Goal: Transaction & Acquisition: Purchase product/service

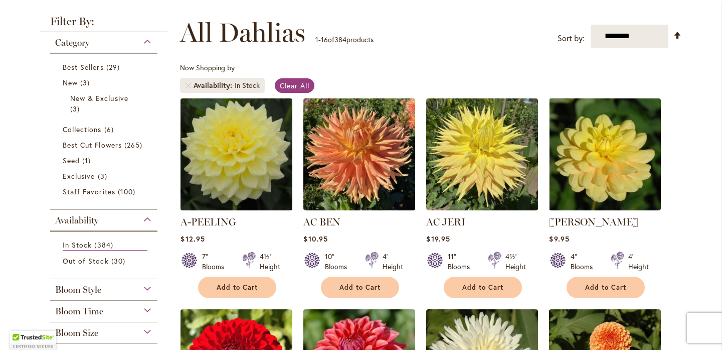
scroll to position [132, 0]
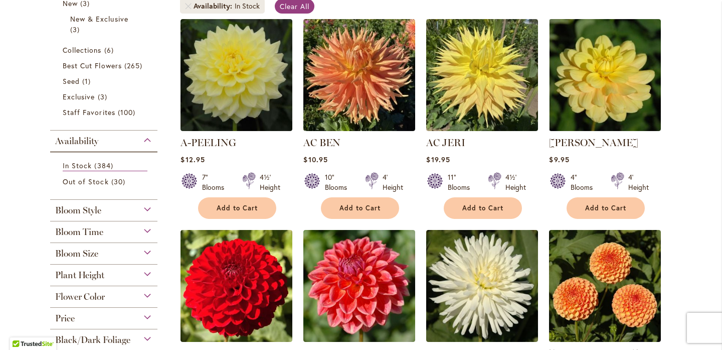
click at [147, 251] on div "Bloom Size" at bounding box center [103, 251] width 107 height 16
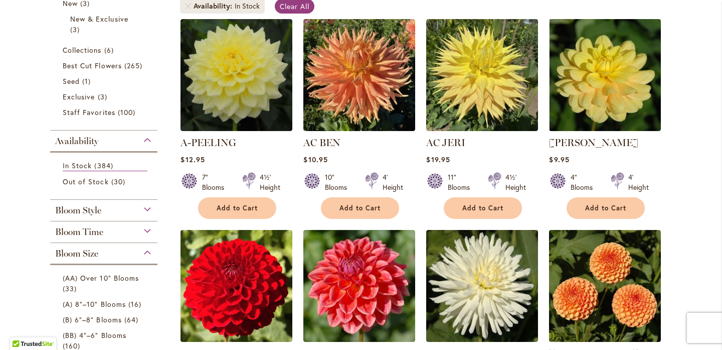
scroll to position [453, 0]
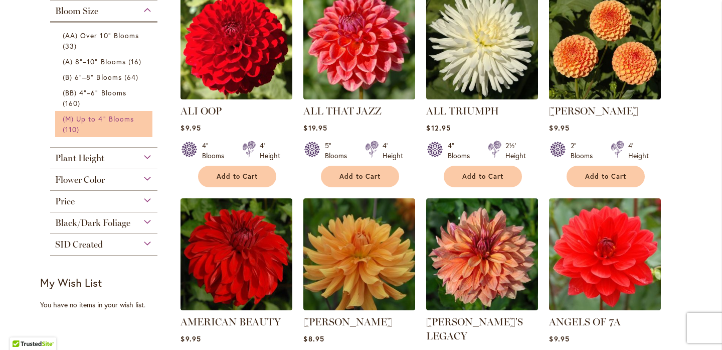
click at [106, 119] on span "(M) Up to 4" Blooms" at bounding box center [98, 119] width 71 height 10
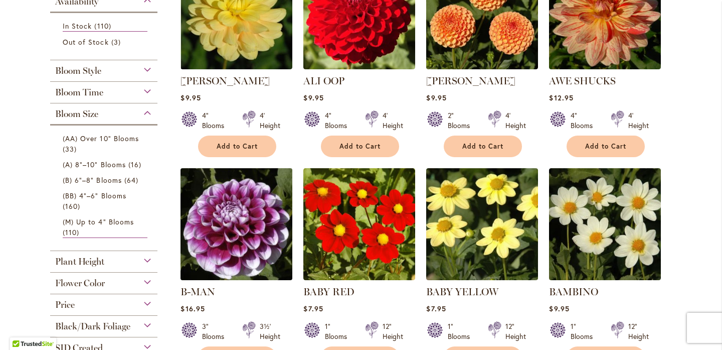
scroll to position [271, 0]
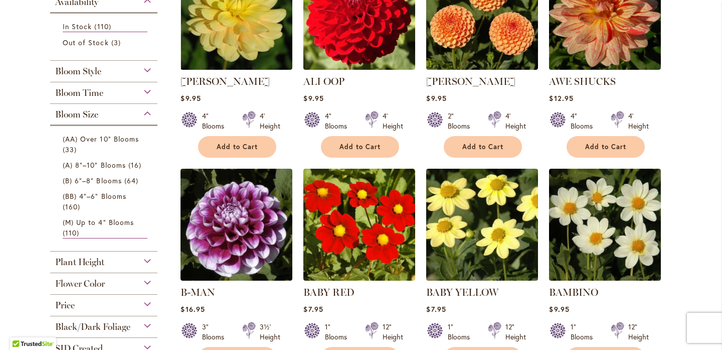
click at [149, 259] on div "Plant Height" at bounding box center [103, 259] width 107 height 16
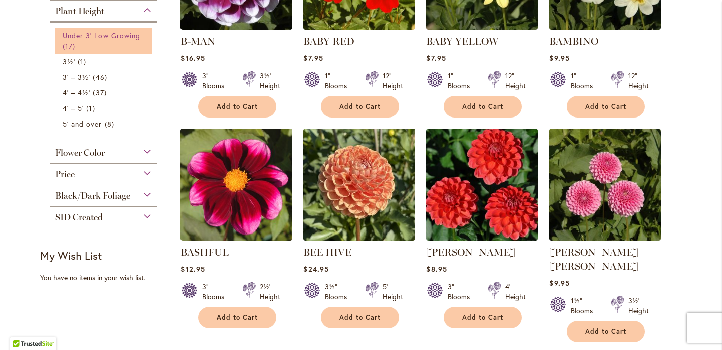
click at [122, 38] on span "Under 3' Low Growing" at bounding box center [102, 36] width 78 height 10
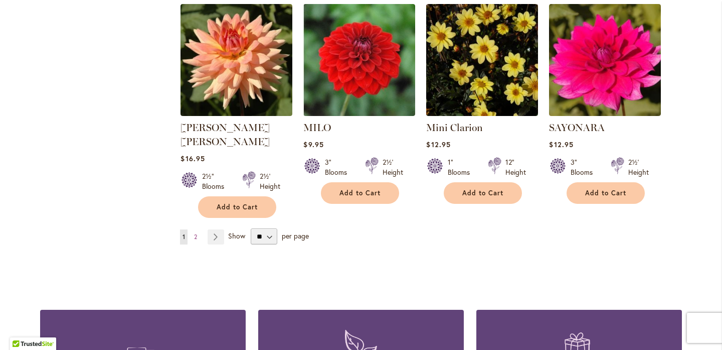
scroll to position [872, 0]
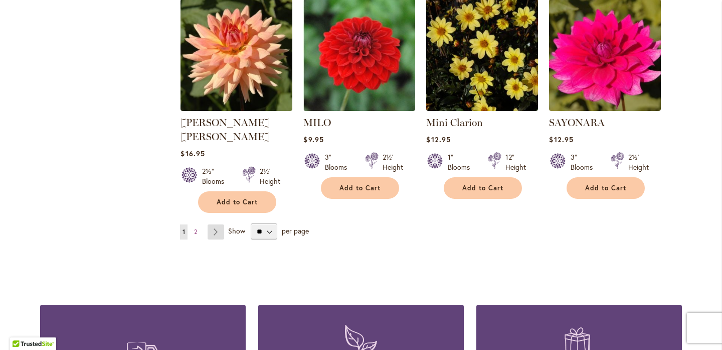
click at [219, 224] on link "Page Next" at bounding box center [216, 231] width 17 height 15
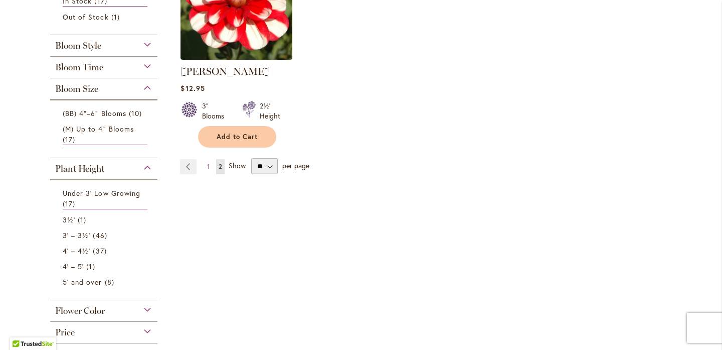
scroll to position [282, 0]
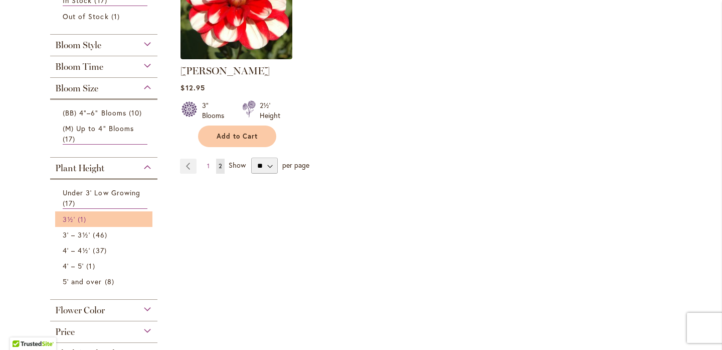
click at [75, 219] on link "3½' 1 item" at bounding box center [105, 219] width 85 height 11
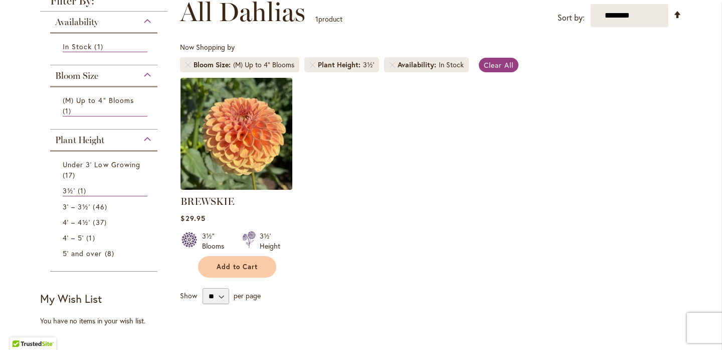
scroll to position [153, 0]
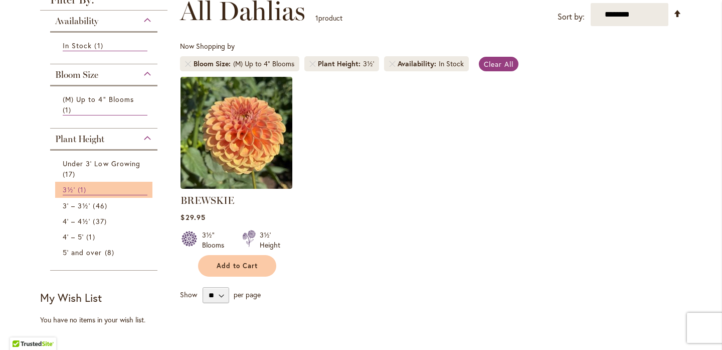
click at [109, 190] on link "3½' 1 item" at bounding box center [105, 189] width 85 height 11
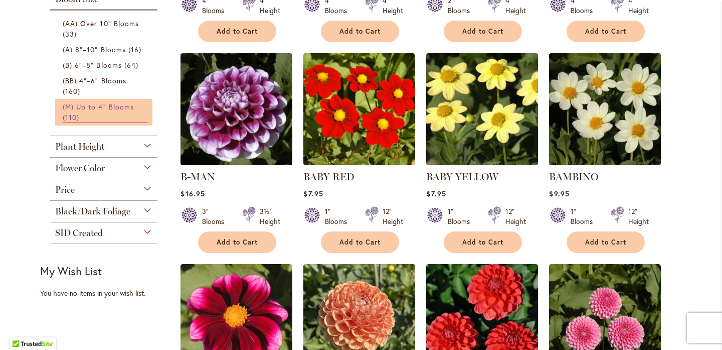
scroll to position [394, 0]
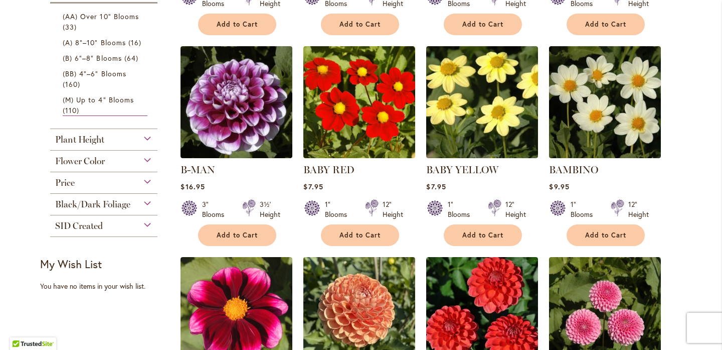
click at [144, 138] on div "Plant Height" at bounding box center [103, 137] width 107 height 16
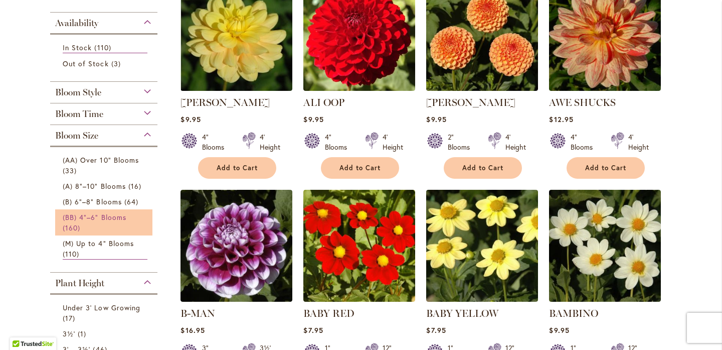
scroll to position [263, 0]
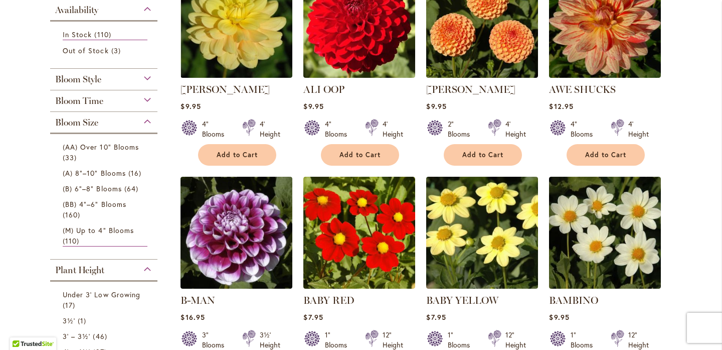
click at [146, 121] on div "Bloom Size" at bounding box center [103, 120] width 107 height 16
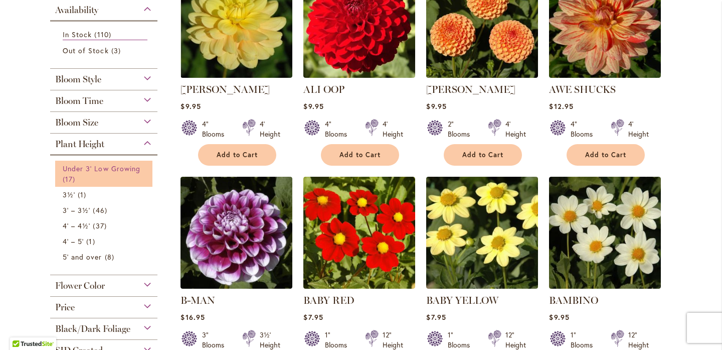
scroll to position [0, 0]
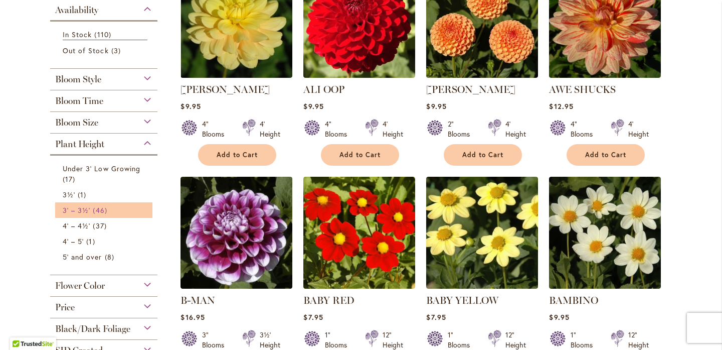
click at [109, 207] on link "3' – 3½' 46 items" at bounding box center [105, 210] width 85 height 11
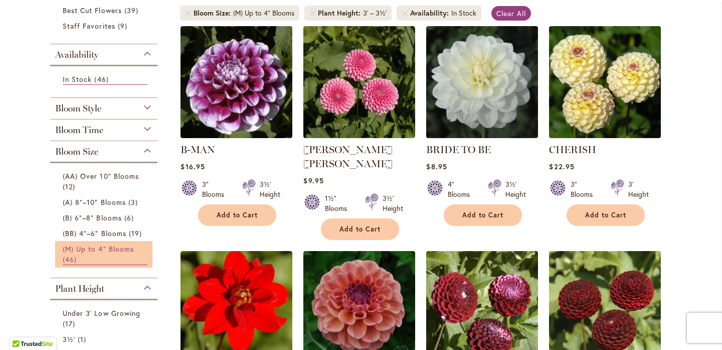
scroll to position [202, 0]
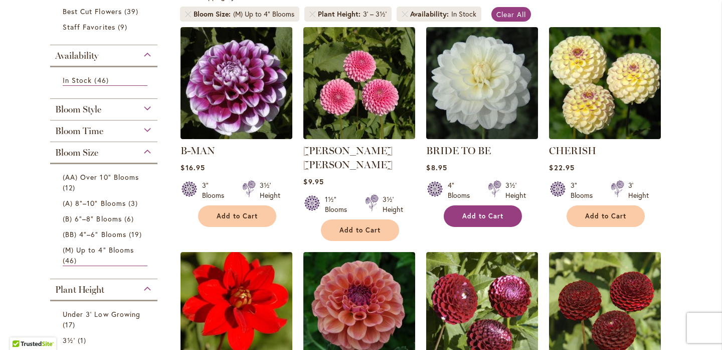
click at [483, 219] on span "Add to Cart" at bounding box center [483, 216] width 41 height 9
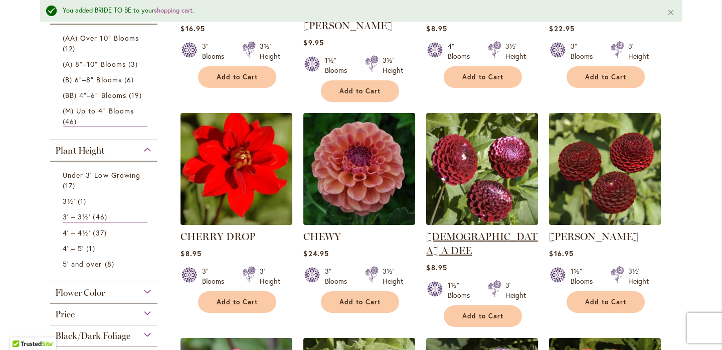
scroll to position [371, 0]
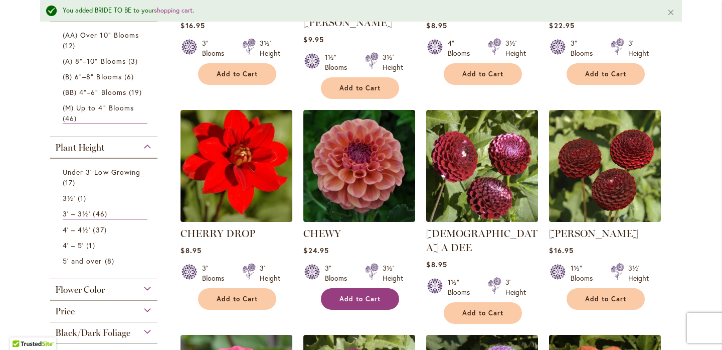
click at [370, 294] on span "Add to Cart" at bounding box center [360, 298] width 41 height 9
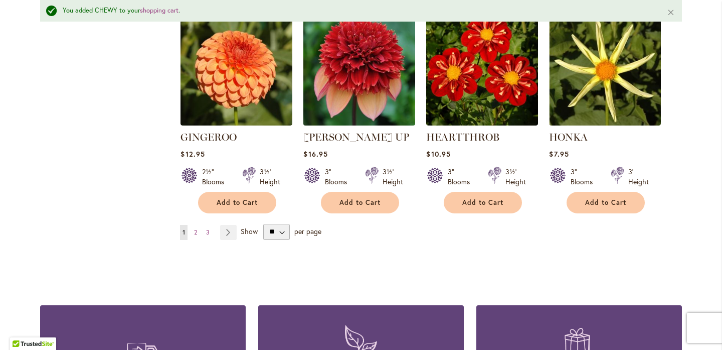
scroll to position [903, 0]
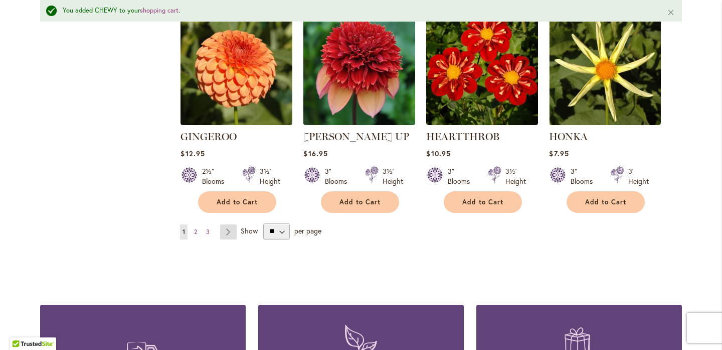
click at [228, 224] on link "Page Next" at bounding box center [228, 231] width 17 height 15
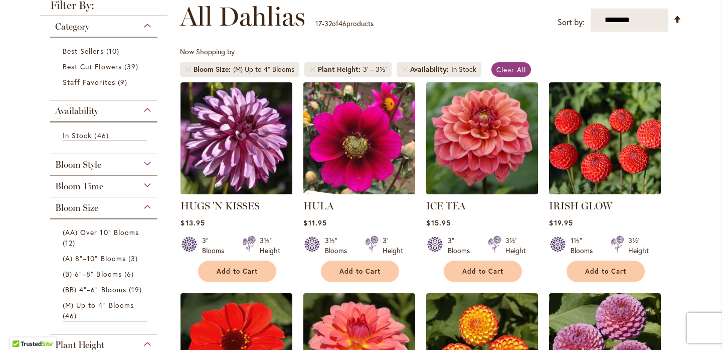
scroll to position [149, 0]
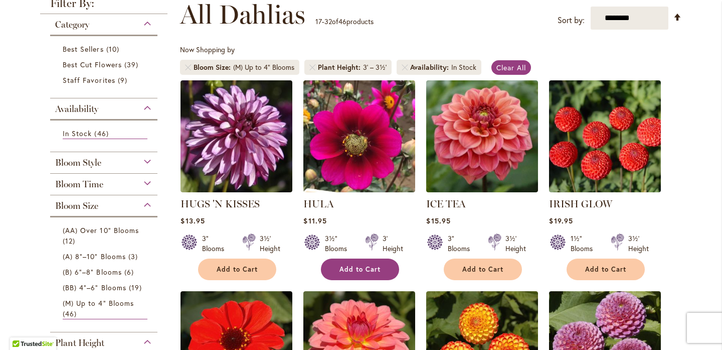
click at [360, 269] on span "Add to Cart" at bounding box center [360, 269] width 41 height 9
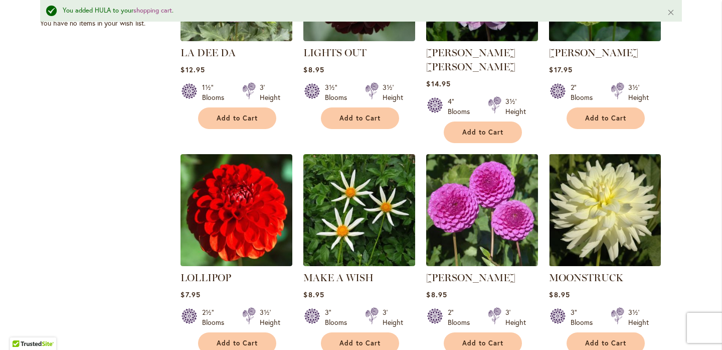
scroll to position [766, 0]
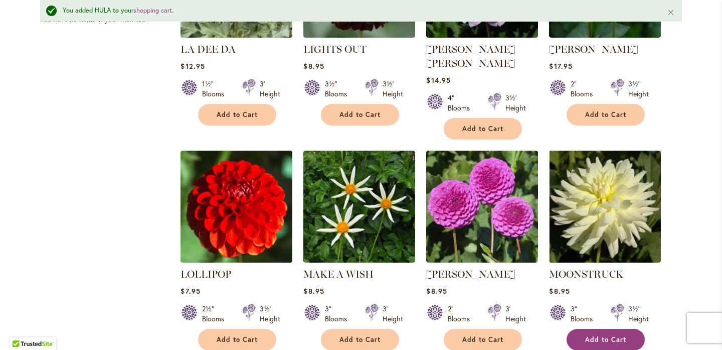
click at [600, 335] on span "Add to Cart" at bounding box center [605, 339] width 41 height 9
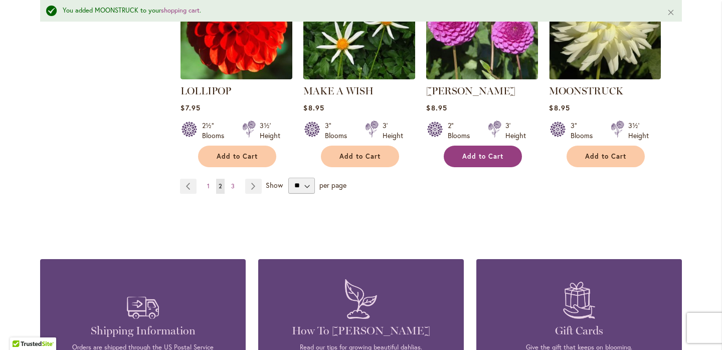
scroll to position [953, 0]
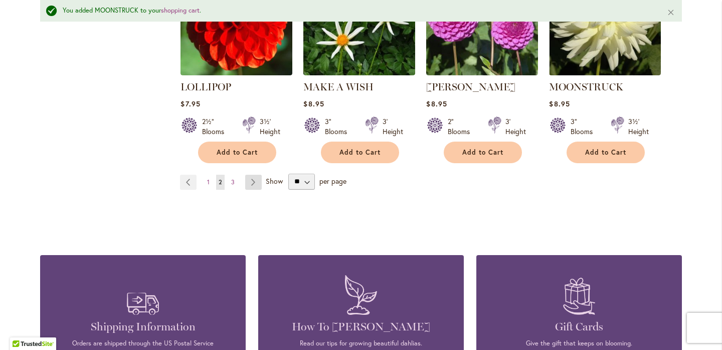
click at [253, 175] on link "Page Next" at bounding box center [253, 182] width 17 height 15
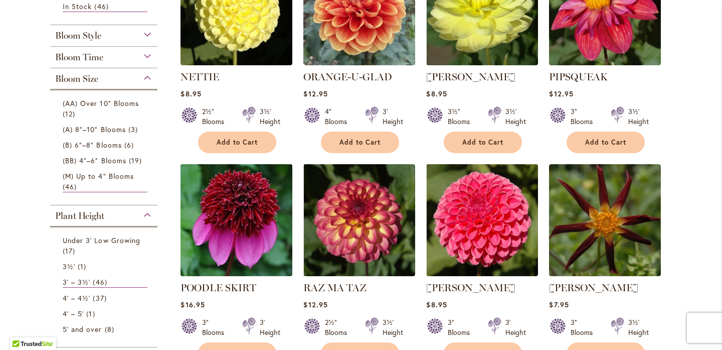
scroll to position [271, 0]
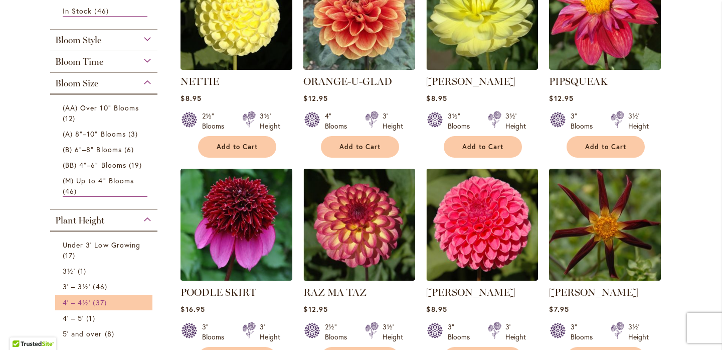
click at [69, 301] on span "4' – 4½'" at bounding box center [77, 302] width 28 height 10
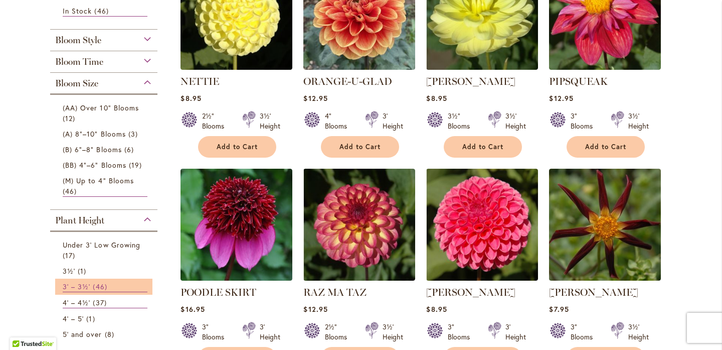
click at [79, 285] on span "3' – 3½'" at bounding box center [77, 286] width 28 height 10
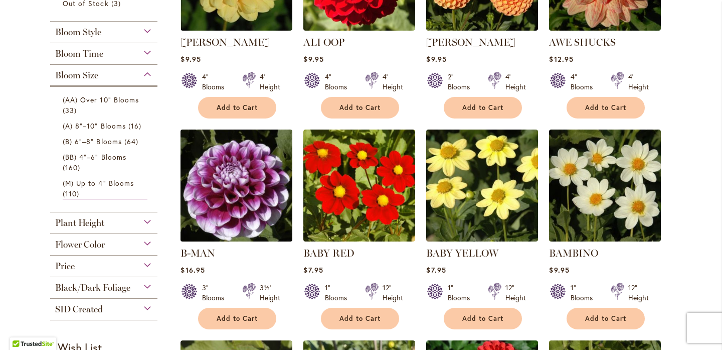
scroll to position [326, 0]
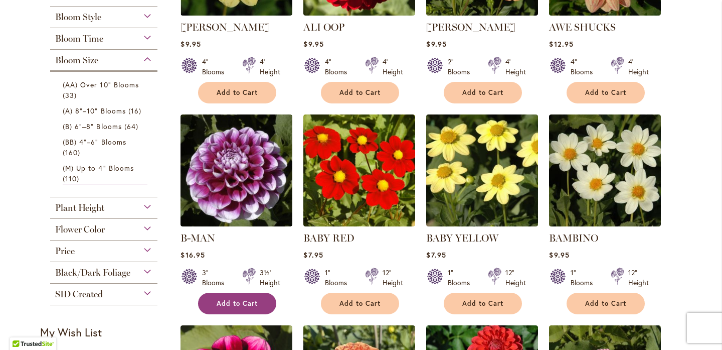
click at [227, 302] on span "Add to Cart" at bounding box center [237, 303] width 41 height 9
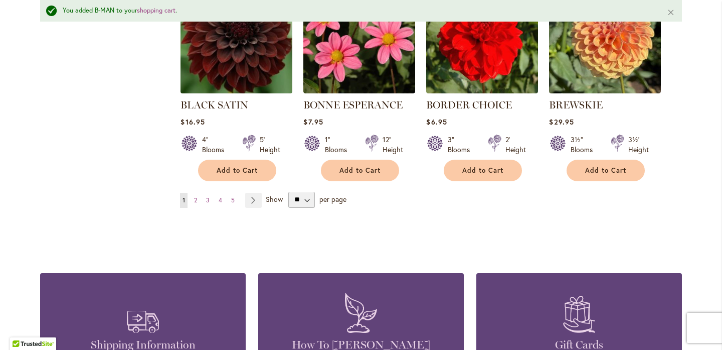
scroll to position [923, 0]
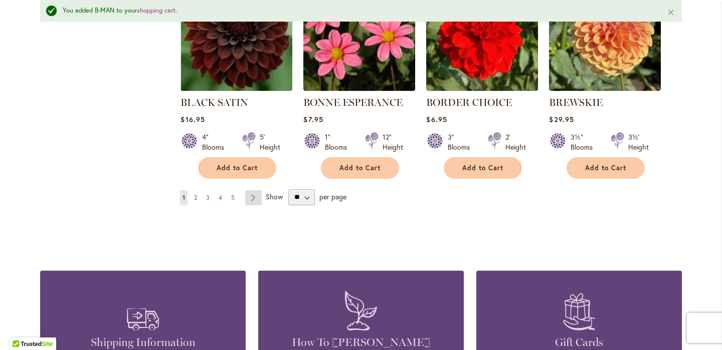
click at [250, 190] on link "Page Next" at bounding box center [253, 197] width 17 height 15
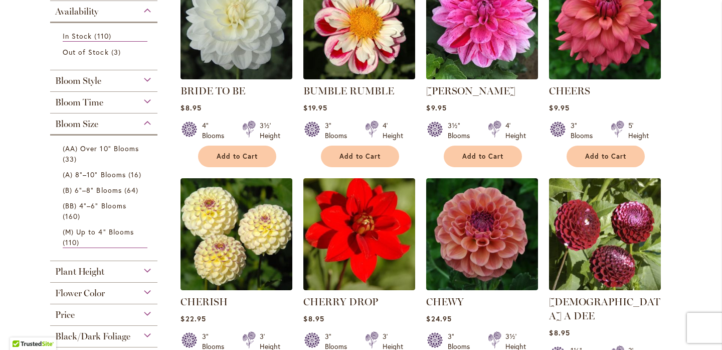
scroll to position [262, 0]
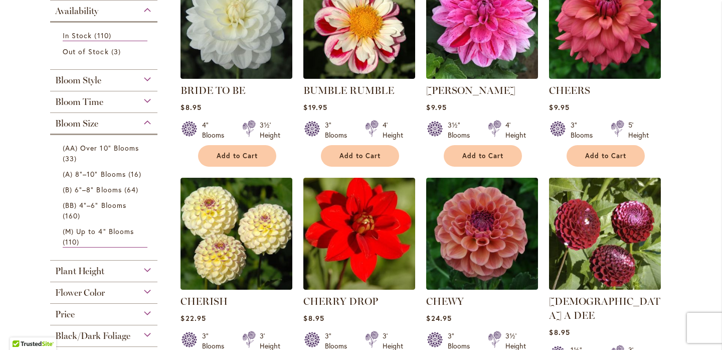
click at [146, 269] on div "Plant Height" at bounding box center [103, 268] width 107 height 16
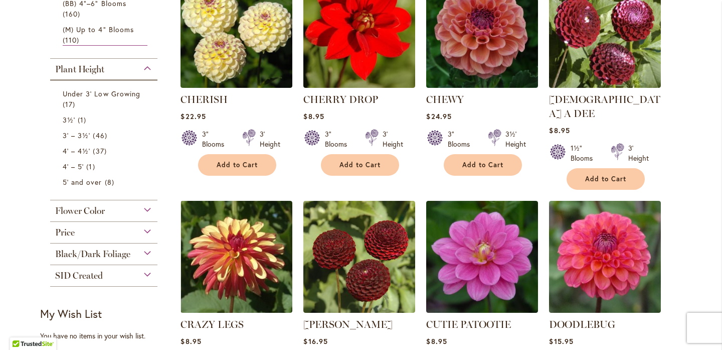
scroll to position [463, 0]
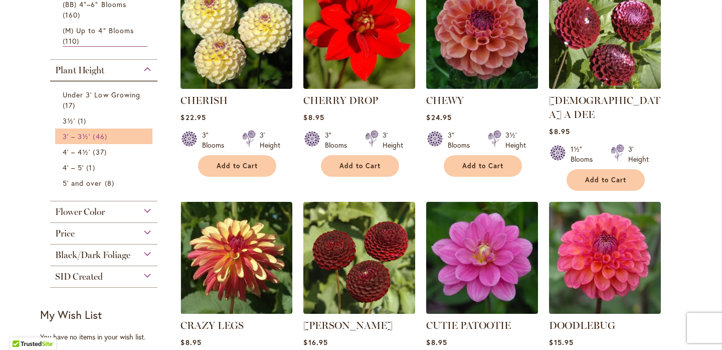
click at [95, 137] on span "46 items" at bounding box center [101, 136] width 17 height 11
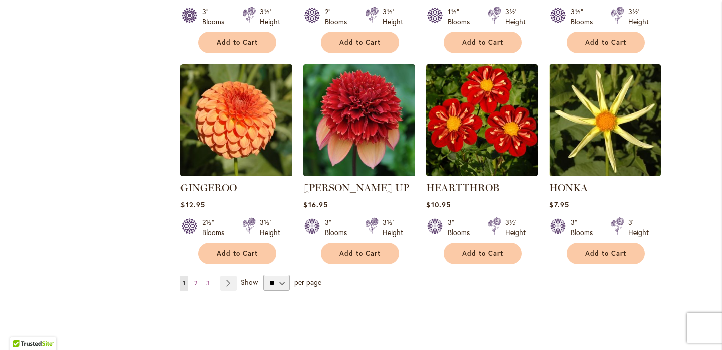
scroll to position [826, 0]
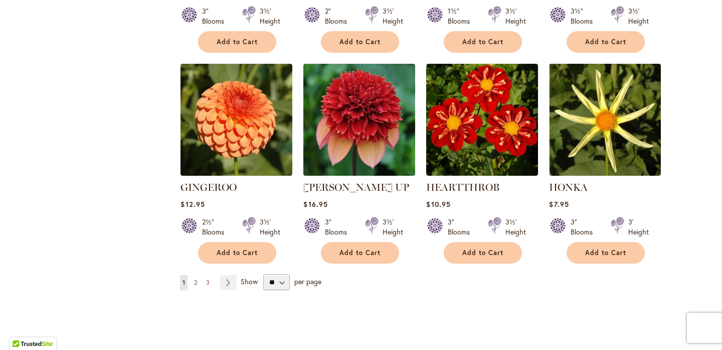
click at [195, 278] on span "2" at bounding box center [195, 282] width 3 height 8
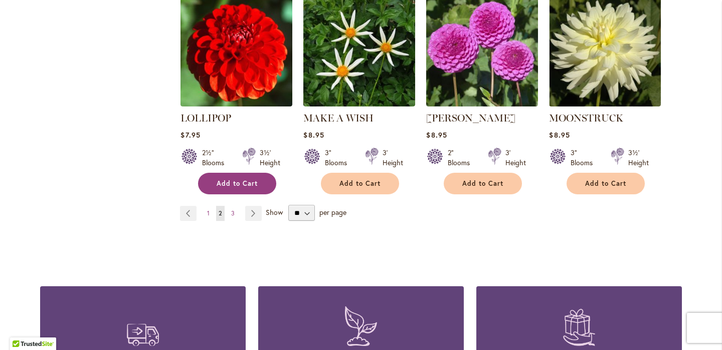
scroll to position [903, 0]
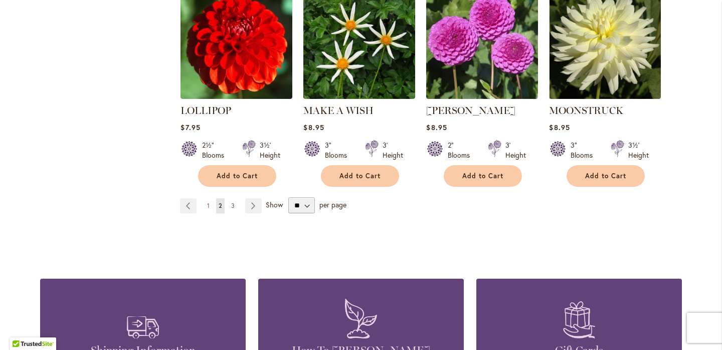
click at [234, 202] on span "3" at bounding box center [233, 206] width 4 height 8
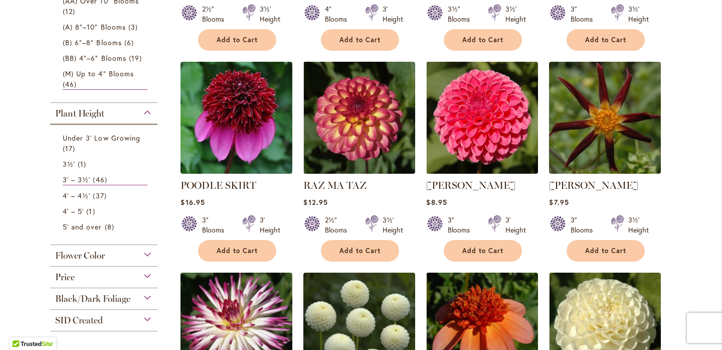
scroll to position [377, 0]
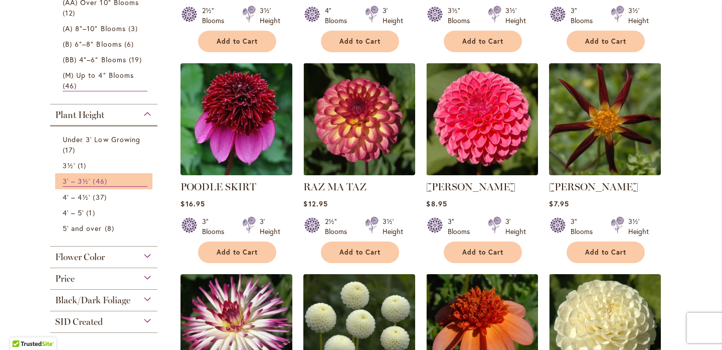
click at [100, 180] on span "46 items" at bounding box center [101, 181] width 17 height 11
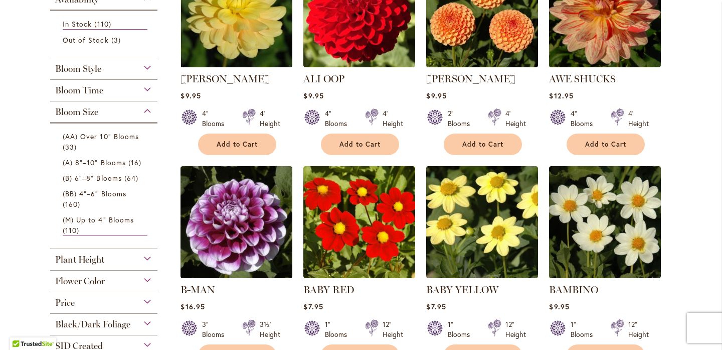
scroll to position [283, 0]
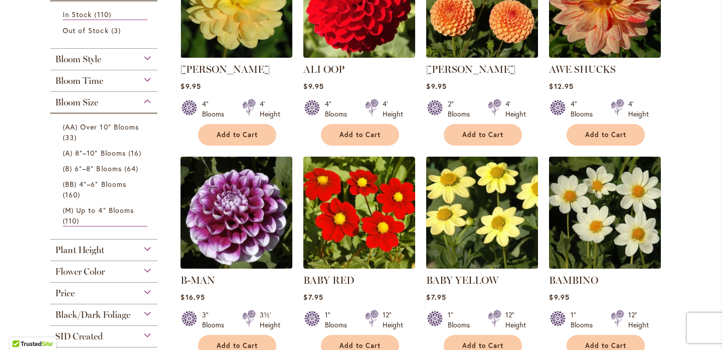
click at [145, 249] on div "Plant Height" at bounding box center [103, 247] width 107 height 16
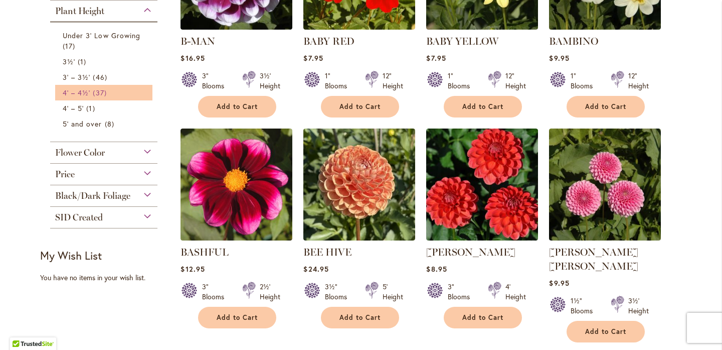
click at [85, 93] on span "4' – 4½'" at bounding box center [77, 93] width 28 height 10
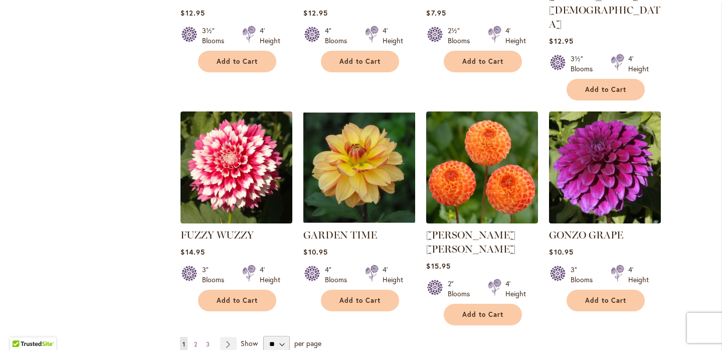
scroll to position [783, 0]
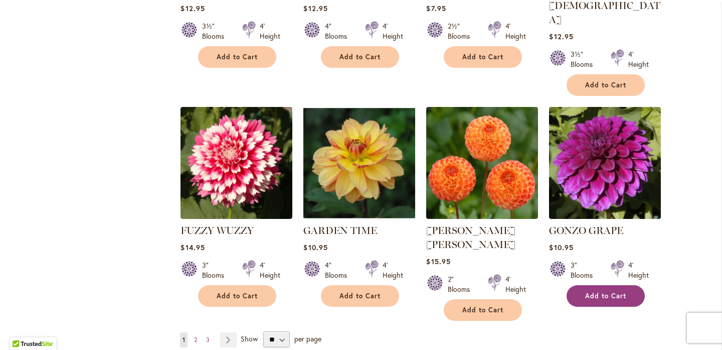
click at [600, 291] on span "Add to Cart" at bounding box center [605, 295] width 41 height 9
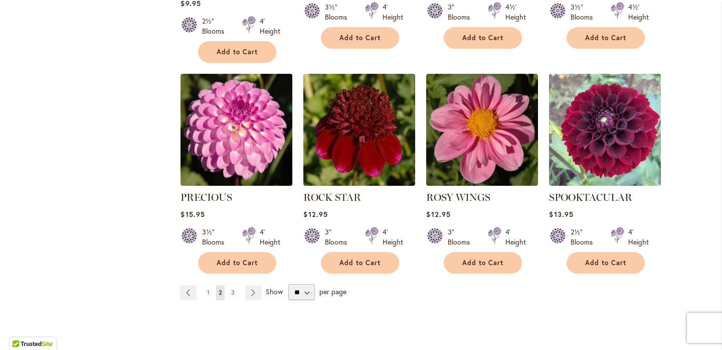
scroll to position [817, 0]
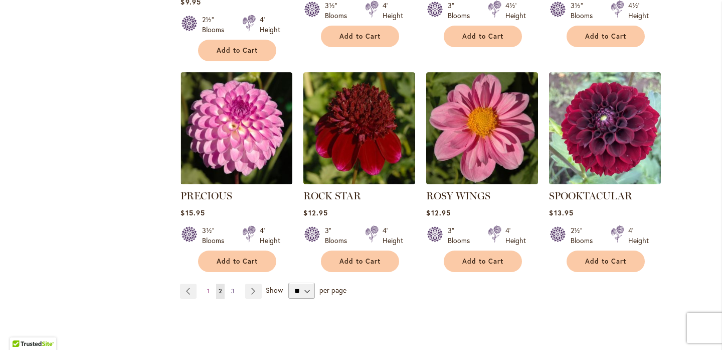
click at [232, 287] on span "3" at bounding box center [233, 291] width 4 height 8
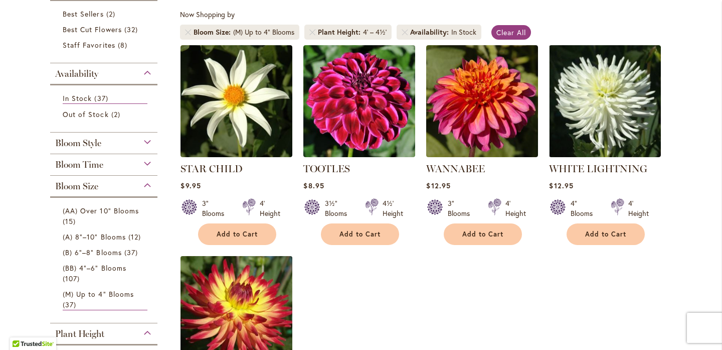
scroll to position [192, 0]
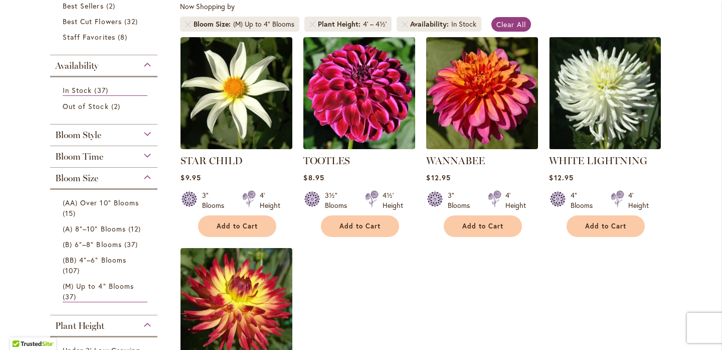
click at [145, 179] on div "Bloom Size" at bounding box center [103, 176] width 107 height 16
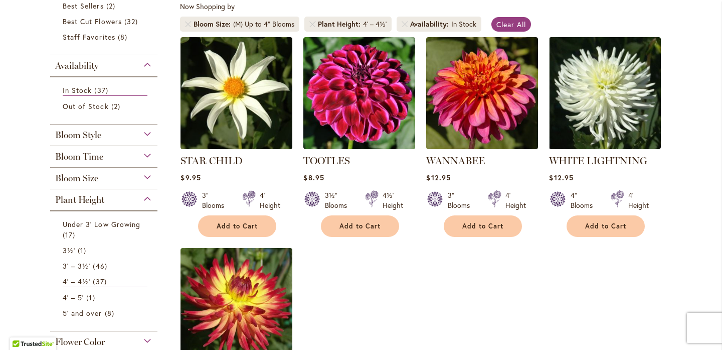
click at [143, 133] on div "Bloom Style" at bounding box center [103, 132] width 107 height 16
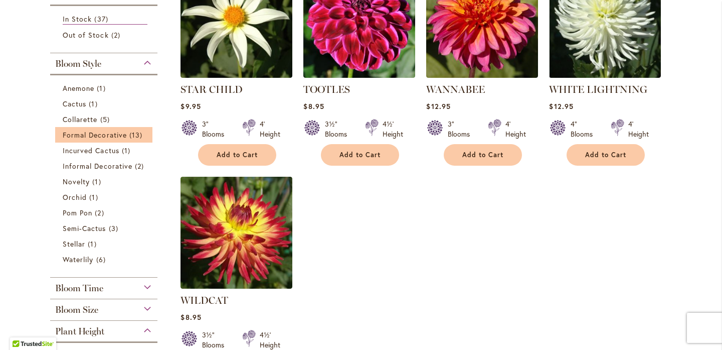
scroll to position [269, 0]
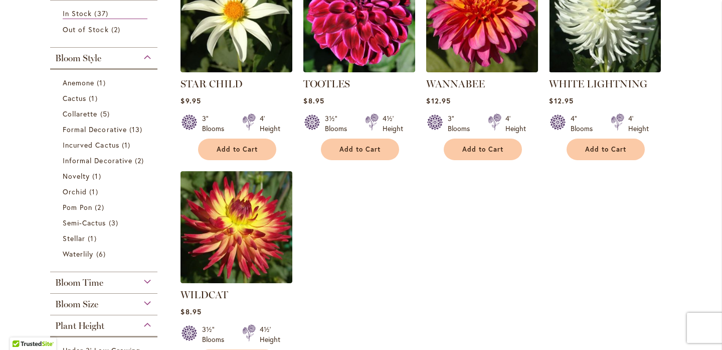
click at [143, 57] on div "Bloom Style" at bounding box center [103, 56] width 107 height 16
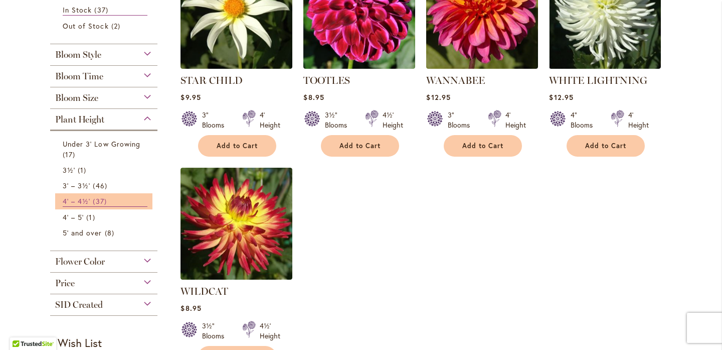
scroll to position [273, 0]
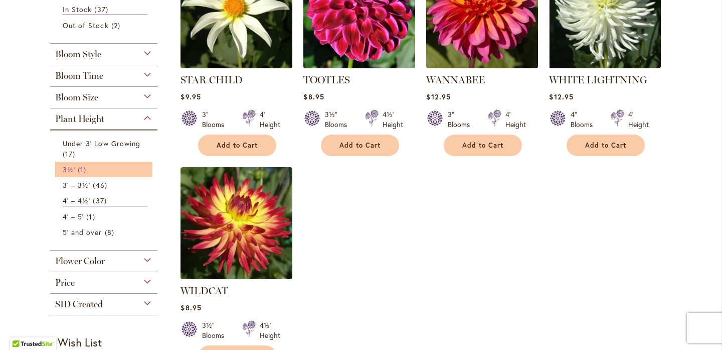
click at [146, 170] on link "3½' 1 item" at bounding box center [105, 169] width 85 height 11
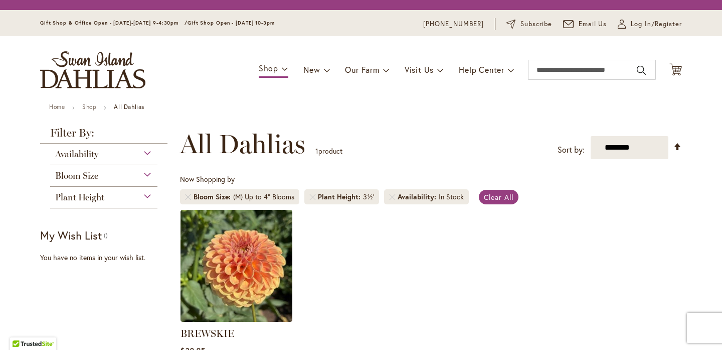
click at [144, 227] on div "Filter by: Filter By: Availability In Stock 1 item Bloom Size 1" at bounding box center [107, 177] width 134 height 101
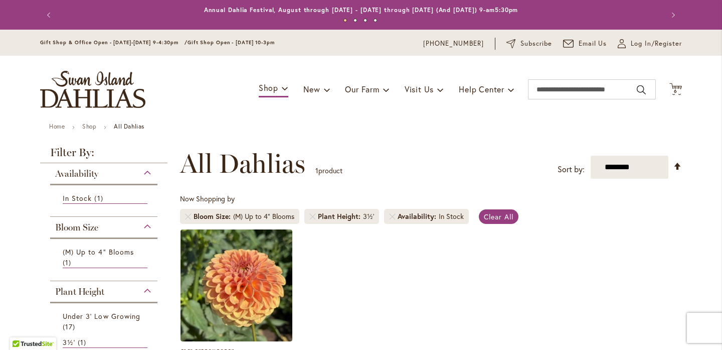
click at [147, 224] on div "Bloom Size" at bounding box center [103, 225] width 107 height 16
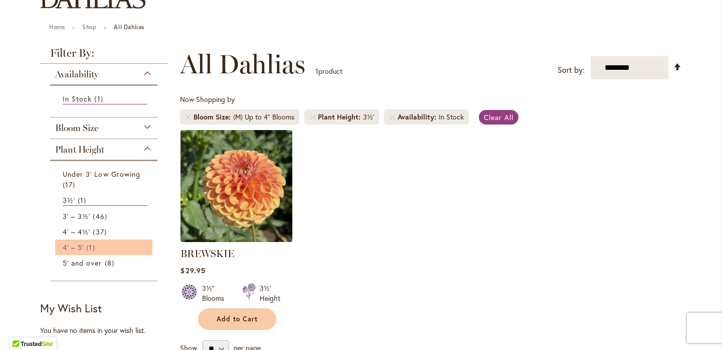
scroll to position [100, 0]
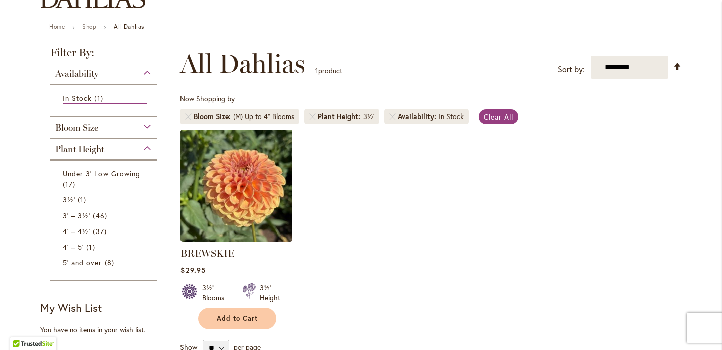
click at [147, 275] on div "Plant Height Under 3' Low Growing 17 items 3½' 1 item 3' – 3½' 46 items 4' – 4½…" at bounding box center [103, 209] width 107 height 142
click at [144, 261] on link "5' and over 8 items" at bounding box center [105, 262] width 85 height 11
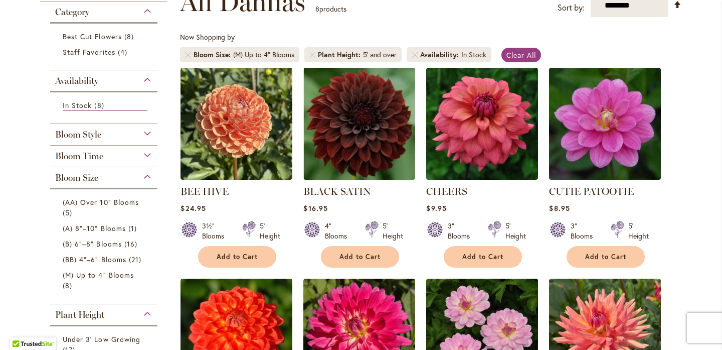
scroll to position [163, 0]
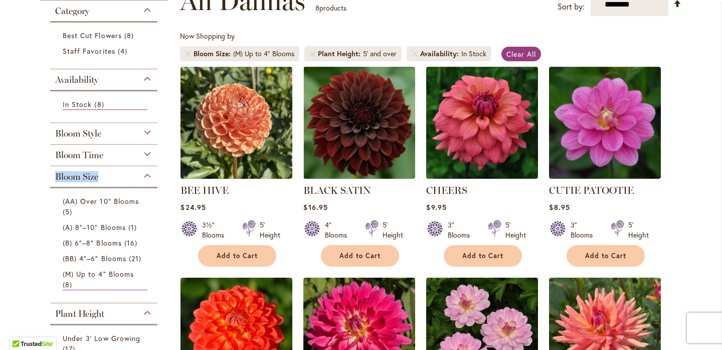
drag, startPoint x: 148, startPoint y: 175, endPoint x: 128, endPoint y: 177, distance: 19.7
click at [128, 177] on div "Bloom Size" at bounding box center [103, 174] width 107 height 16
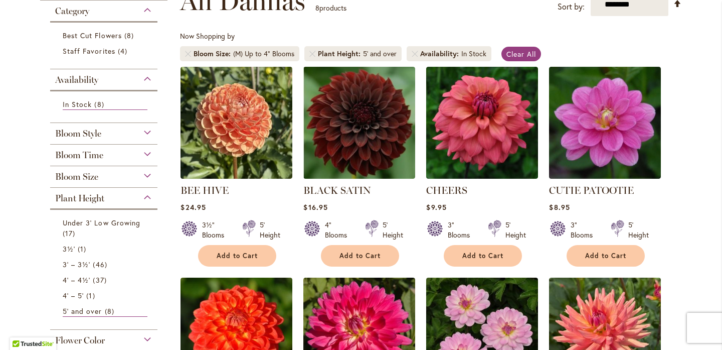
click at [145, 195] on div "Plant Height" at bounding box center [103, 196] width 107 height 16
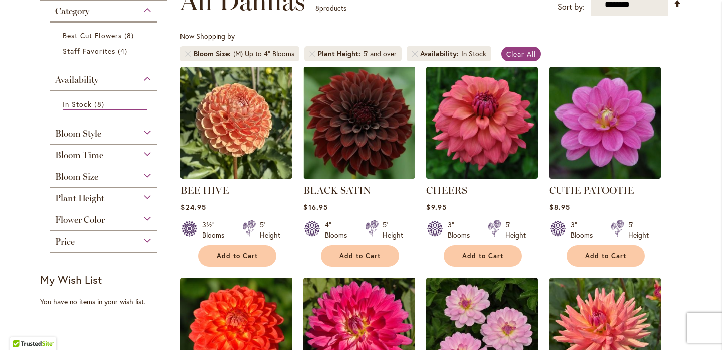
click at [147, 174] on div "Bloom Size" at bounding box center [103, 174] width 107 height 16
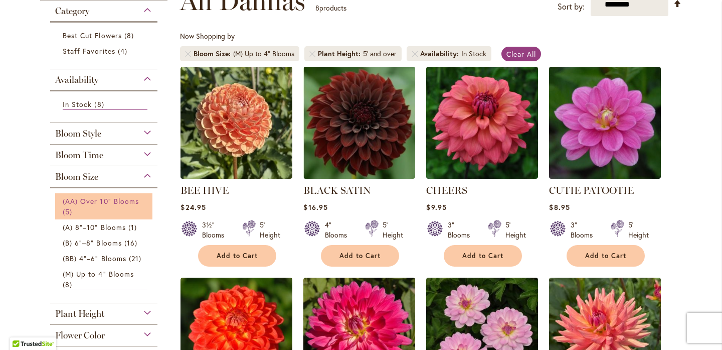
click at [128, 201] on span "(AA) Over 10" Blooms" at bounding box center [101, 201] width 76 height 10
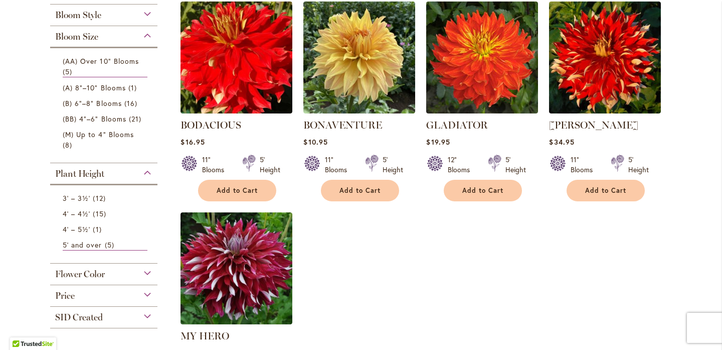
scroll to position [226, 0]
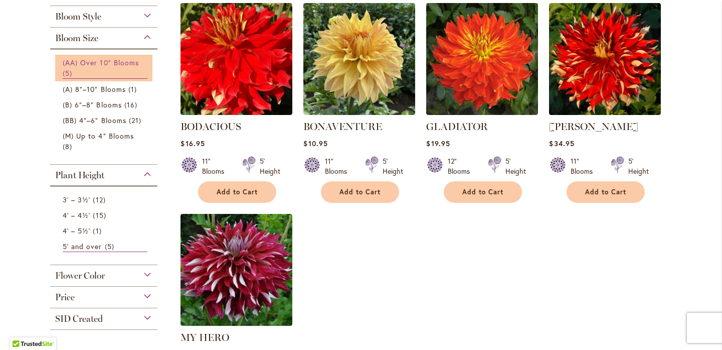
click at [127, 62] on span "(AA) Over 10" Blooms" at bounding box center [101, 63] width 76 height 10
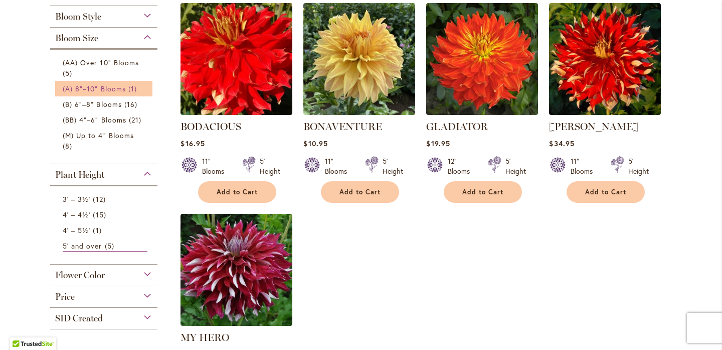
click at [124, 89] on span "(A) 8"–10" Blooms" at bounding box center [94, 89] width 63 height 10
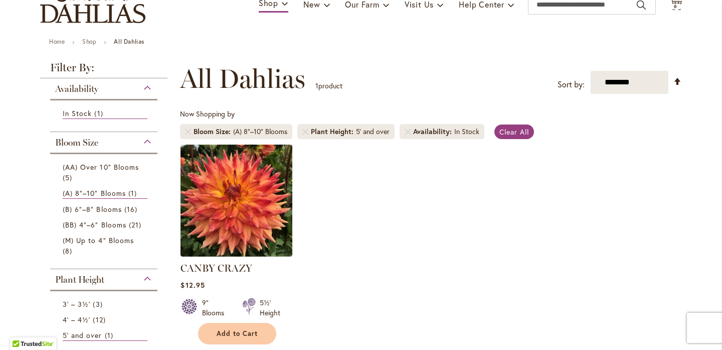
scroll to position [79, 0]
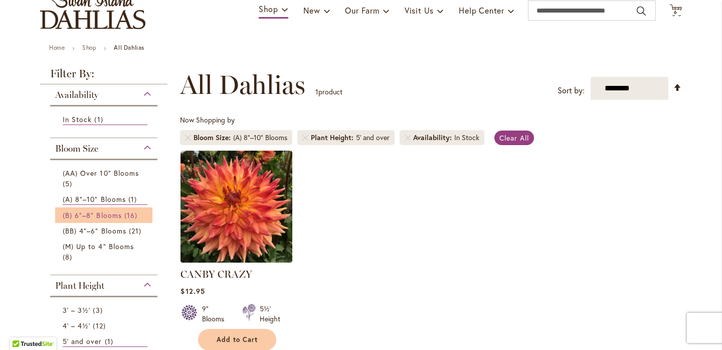
click at [116, 216] on span "(B) 6"–8" Blooms" at bounding box center [92, 215] width 59 height 10
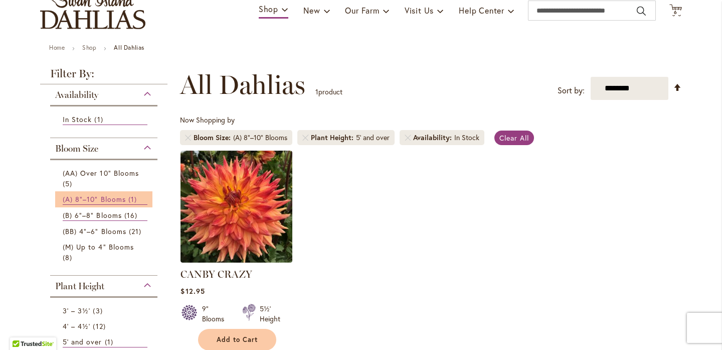
click at [118, 196] on span "(A) 8"–10" Blooms" at bounding box center [94, 199] width 63 height 10
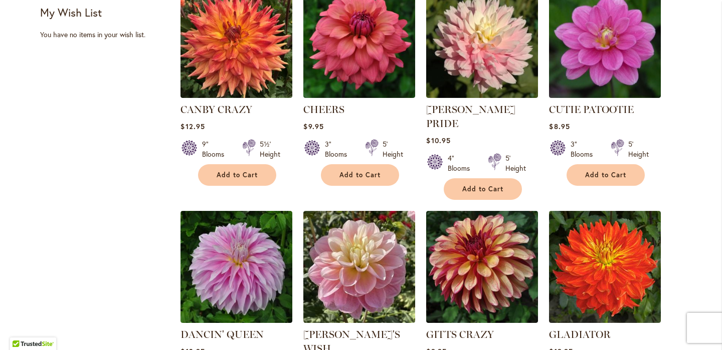
scroll to position [638, 0]
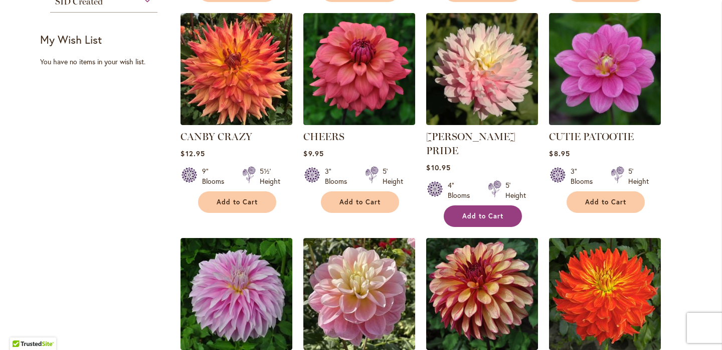
click at [481, 212] on span "Add to Cart" at bounding box center [483, 216] width 41 height 9
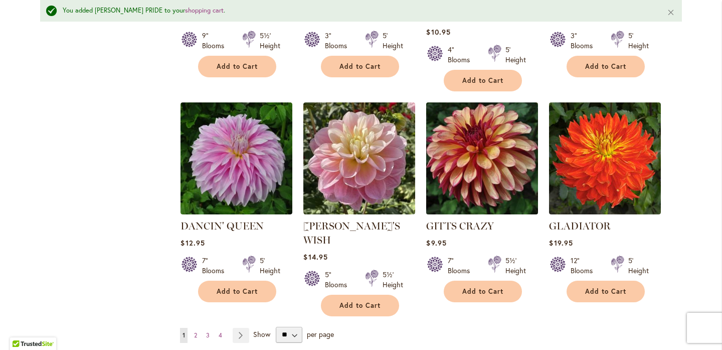
scroll to position [803, 0]
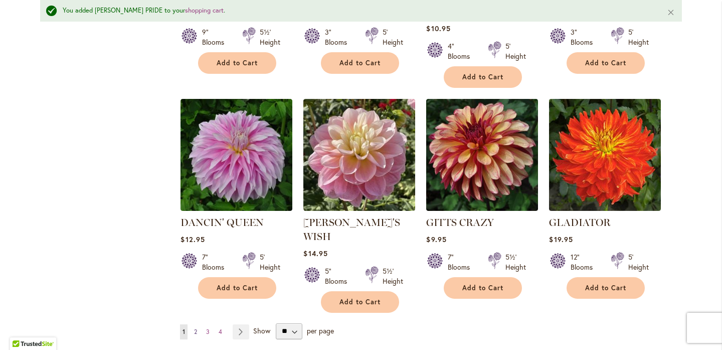
click at [196, 328] on span "2" at bounding box center [195, 332] width 3 height 8
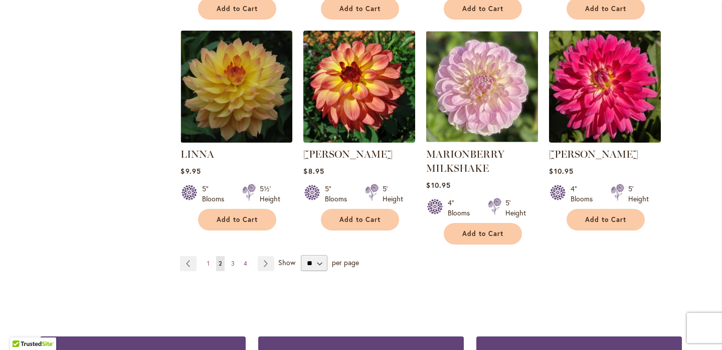
scroll to position [845, 0]
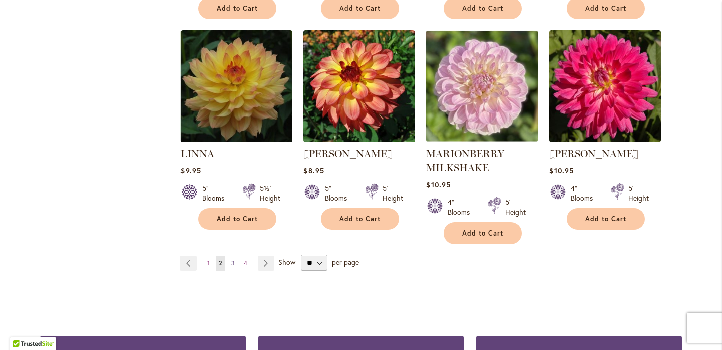
click at [234, 261] on span "3" at bounding box center [233, 263] width 4 height 8
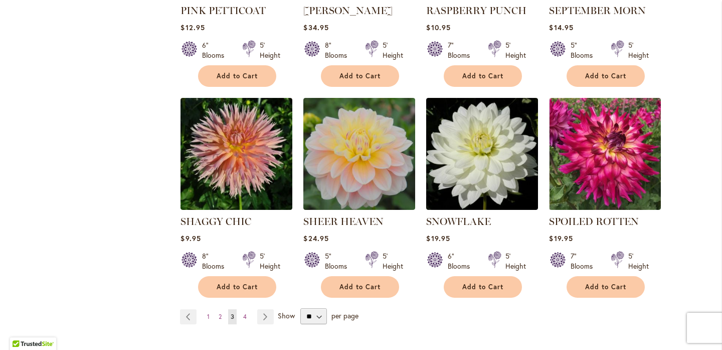
scroll to position [794, 0]
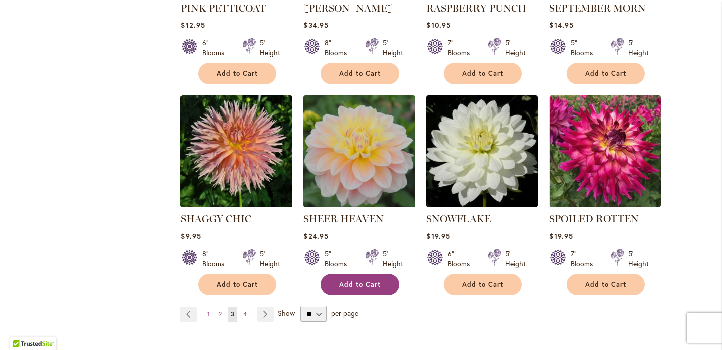
click at [349, 280] on span "Add to Cart" at bounding box center [360, 284] width 41 height 9
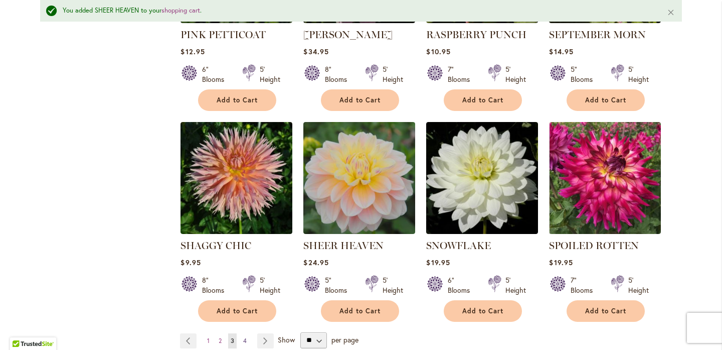
click at [246, 337] on span "4" at bounding box center [245, 341] width 4 height 8
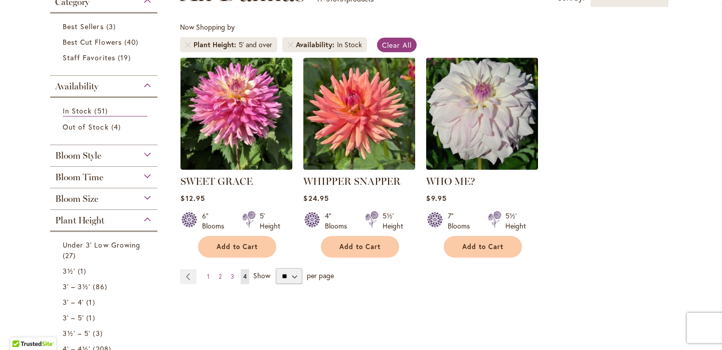
scroll to position [165, 0]
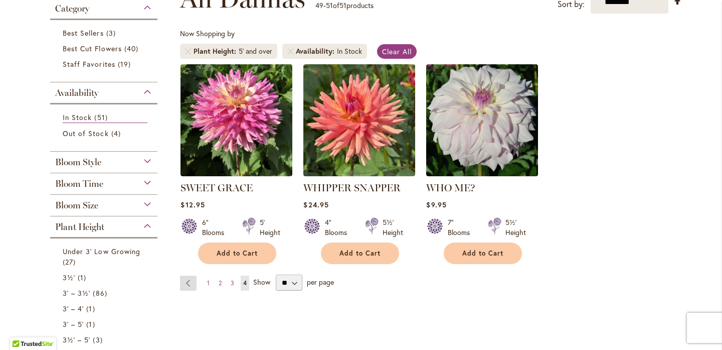
click at [187, 284] on link "Page Previous" at bounding box center [188, 282] width 17 height 15
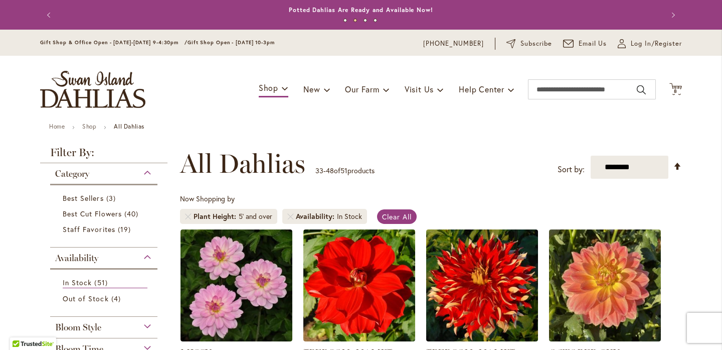
scroll to position [1, 0]
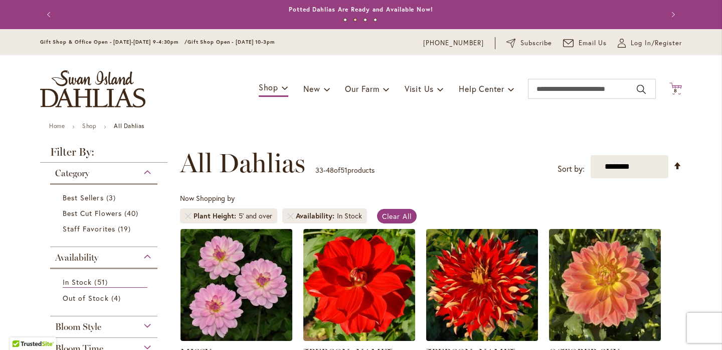
click at [676, 86] on icon "Cart .cls-1 { fill: #231f20; }" at bounding box center [676, 88] width 13 height 13
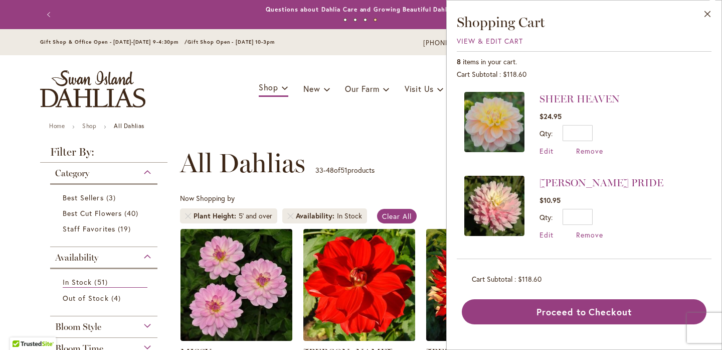
scroll to position [0, 0]
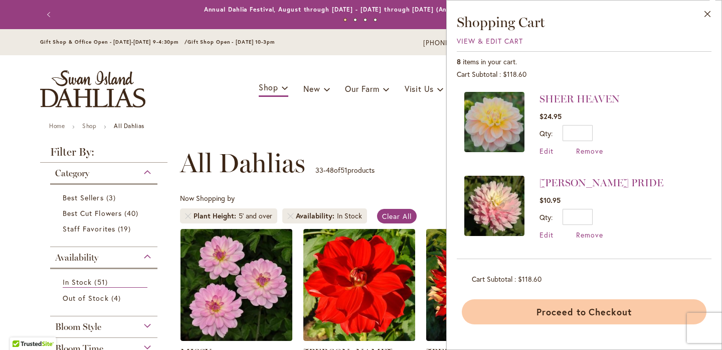
click at [585, 311] on button "Proceed to Checkout" at bounding box center [584, 311] width 245 height 25
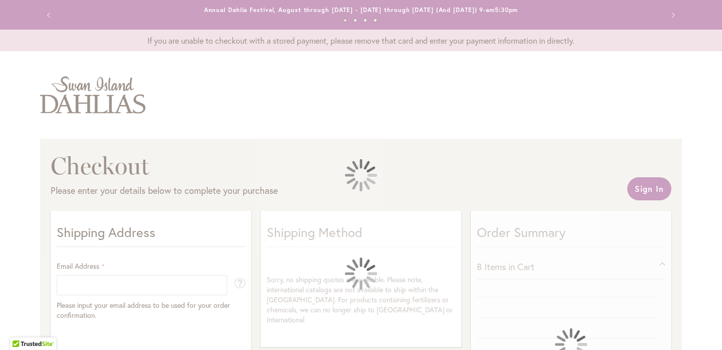
select select "**"
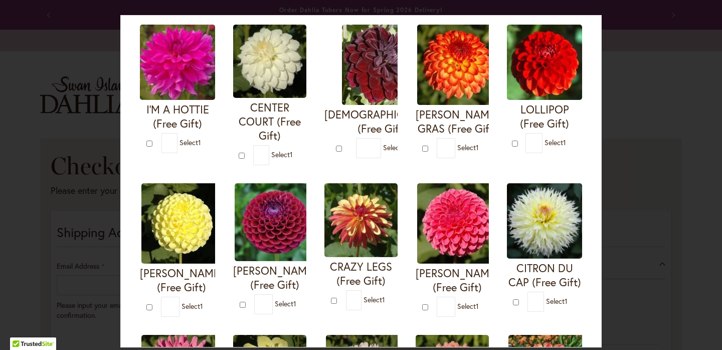
scroll to position [77, 0]
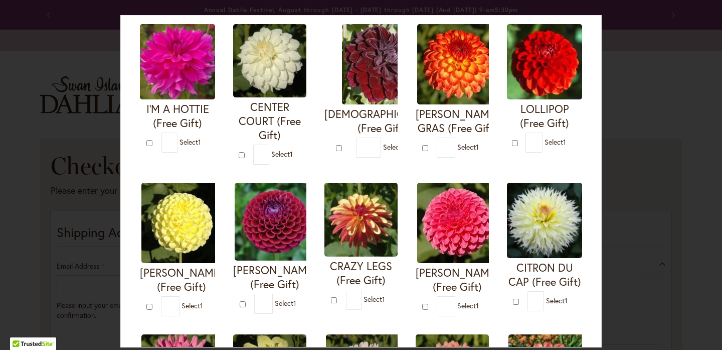
type input "*"
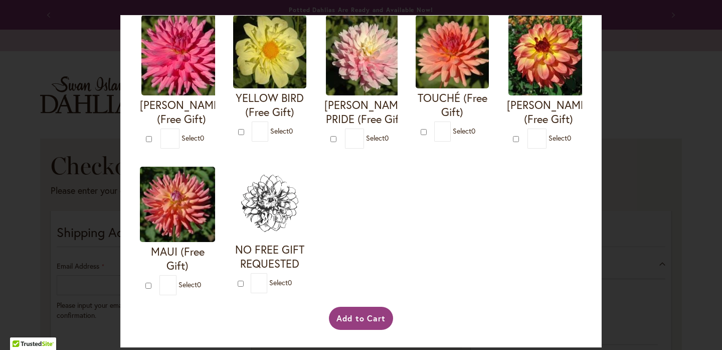
scroll to position [409, 0]
click at [362, 316] on button "Add to Cart" at bounding box center [361, 318] width 65 height 23
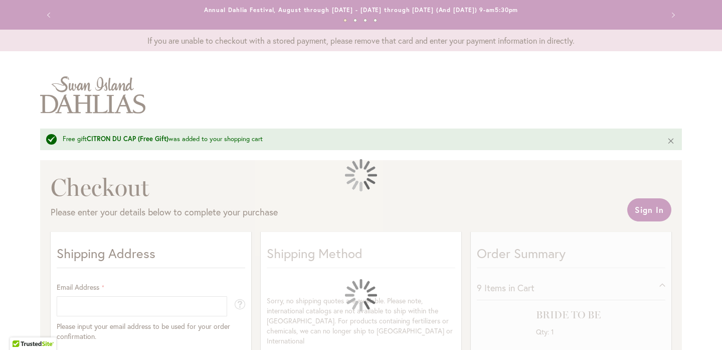
select select "**"
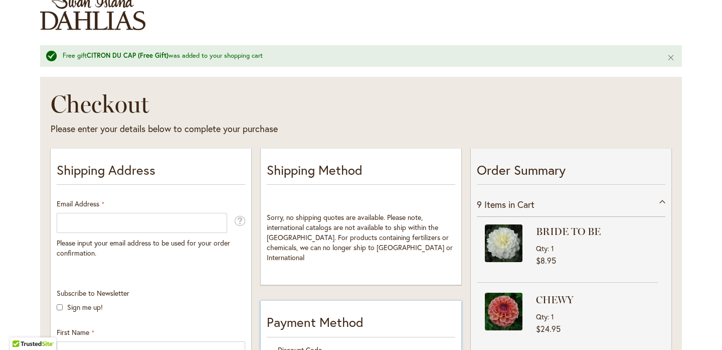
scroll to position [82, 0]
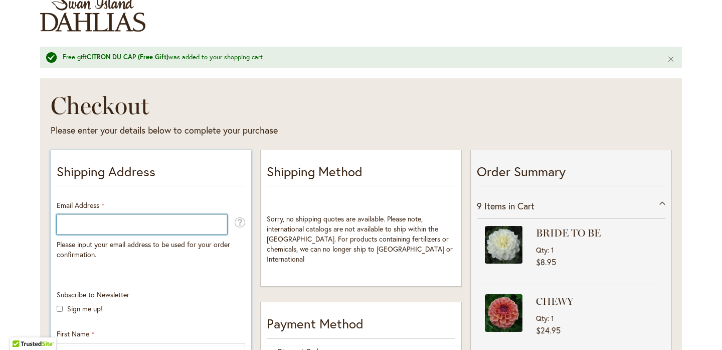
click at [219, 225] on input "Email Address" at bounding box center [142, 224] width 171 height 20
click at [126, 225] on input "Email Address" at bounding box center [142, 224] width 171 height 20
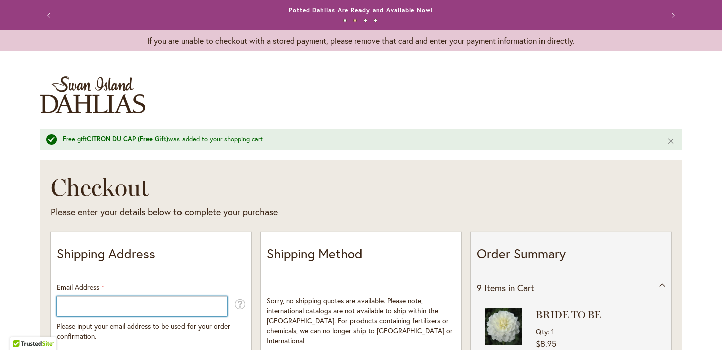
scroll to position [0, 0]
click at [155, 306] on input "Email Address" at bounding box center [142, 306] width 171 height 20
type input "**********"
click button "Login" at bounding box center [0, 0] width 0 height 0
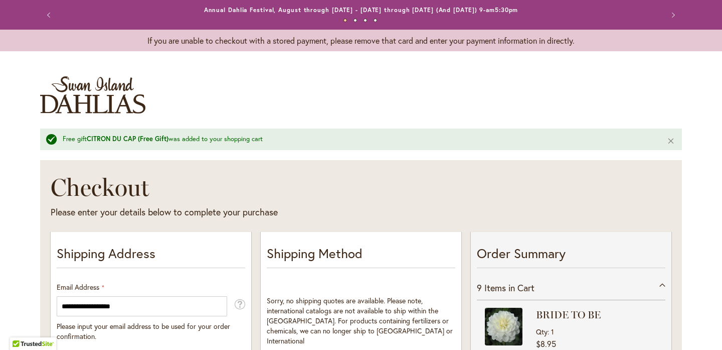
click at [672, 14] on button "Next" at bounding box center [672, 15] width 20 height 20
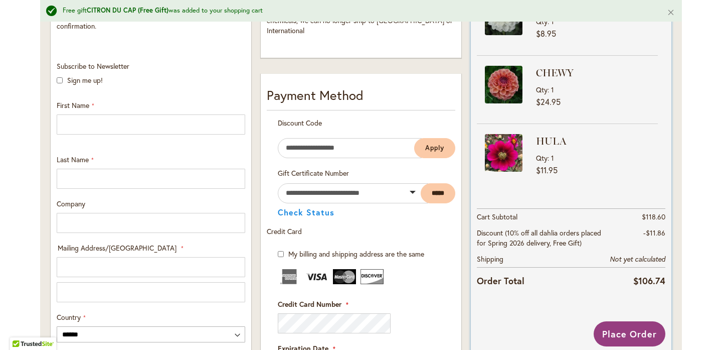
scroll to position [312, 0]
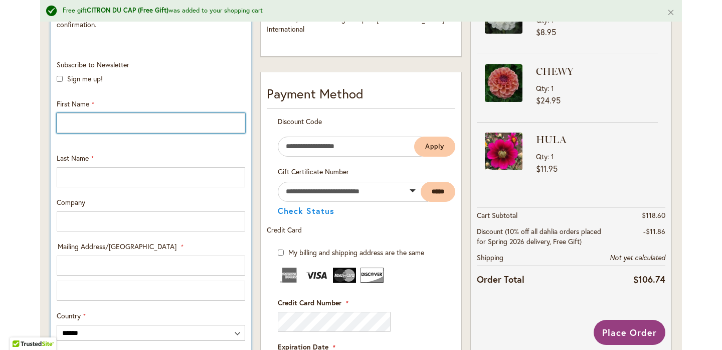
click at [231, 122] on input "First Name" at bounding box center [151, 123] width 189 height 20
type input "********"
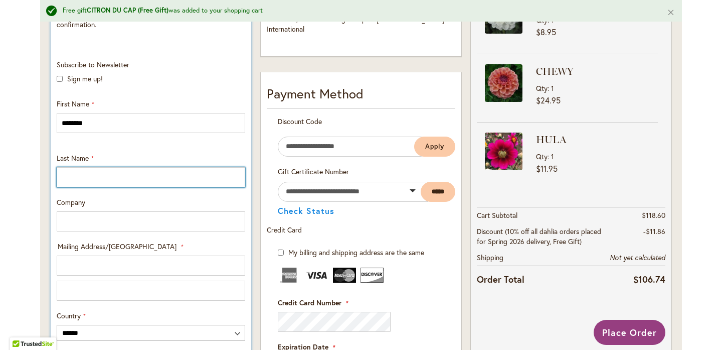
type input "*******"
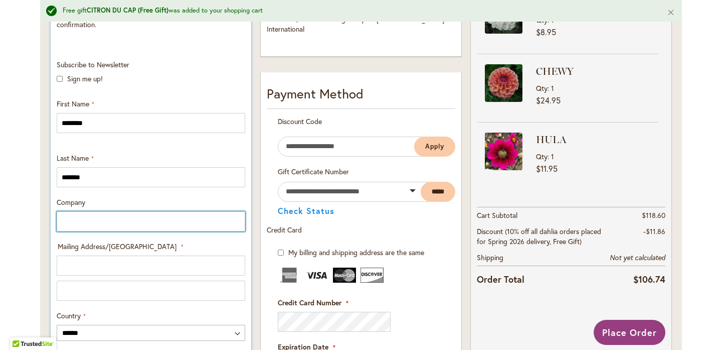
type input "********"
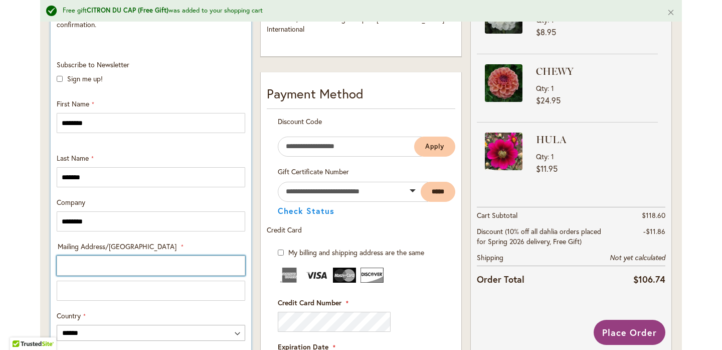
type input "**********"
select select "**"
type input "**********"
type input "*****"
type input "**********"
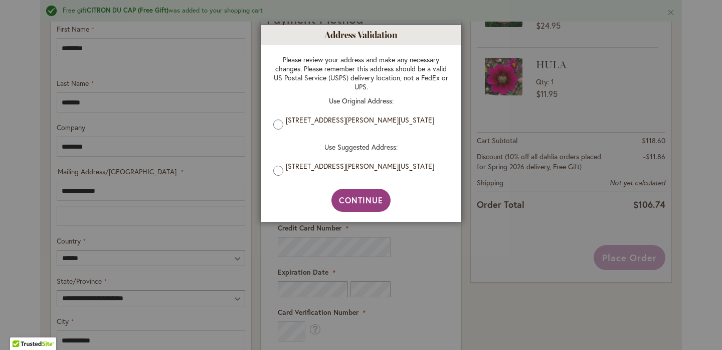
scroll to position [0, 0]
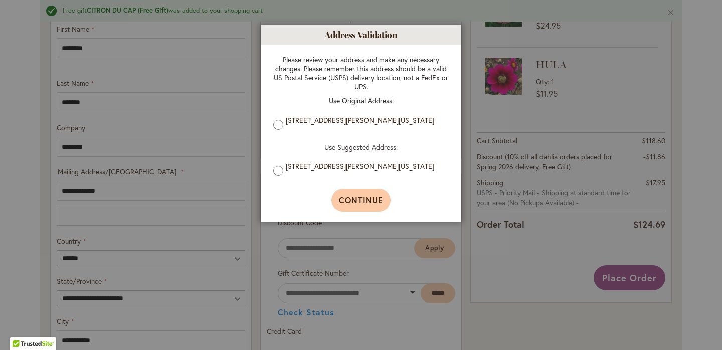
click at [369, 194] on button "Continue" at bounding box center [362, 200] width 60 height 23
type input "**********"
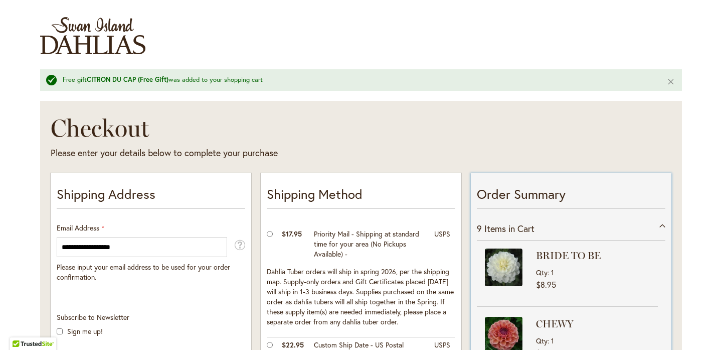
scroll to position [56, 0]
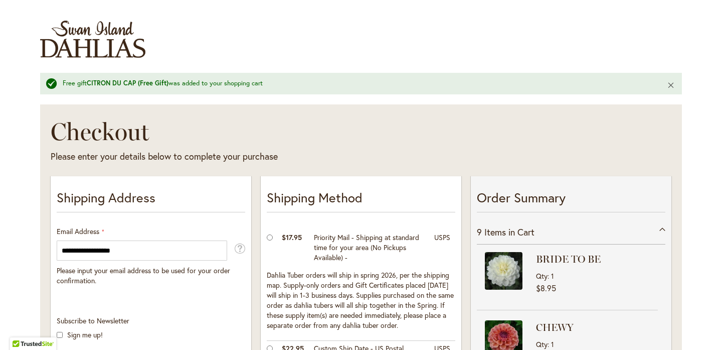
click at [672, 83] on button "Close" at bounding box center [672, 85] width 22 height 24
